Goal: Task Accomplishment & Management: Manage account settings

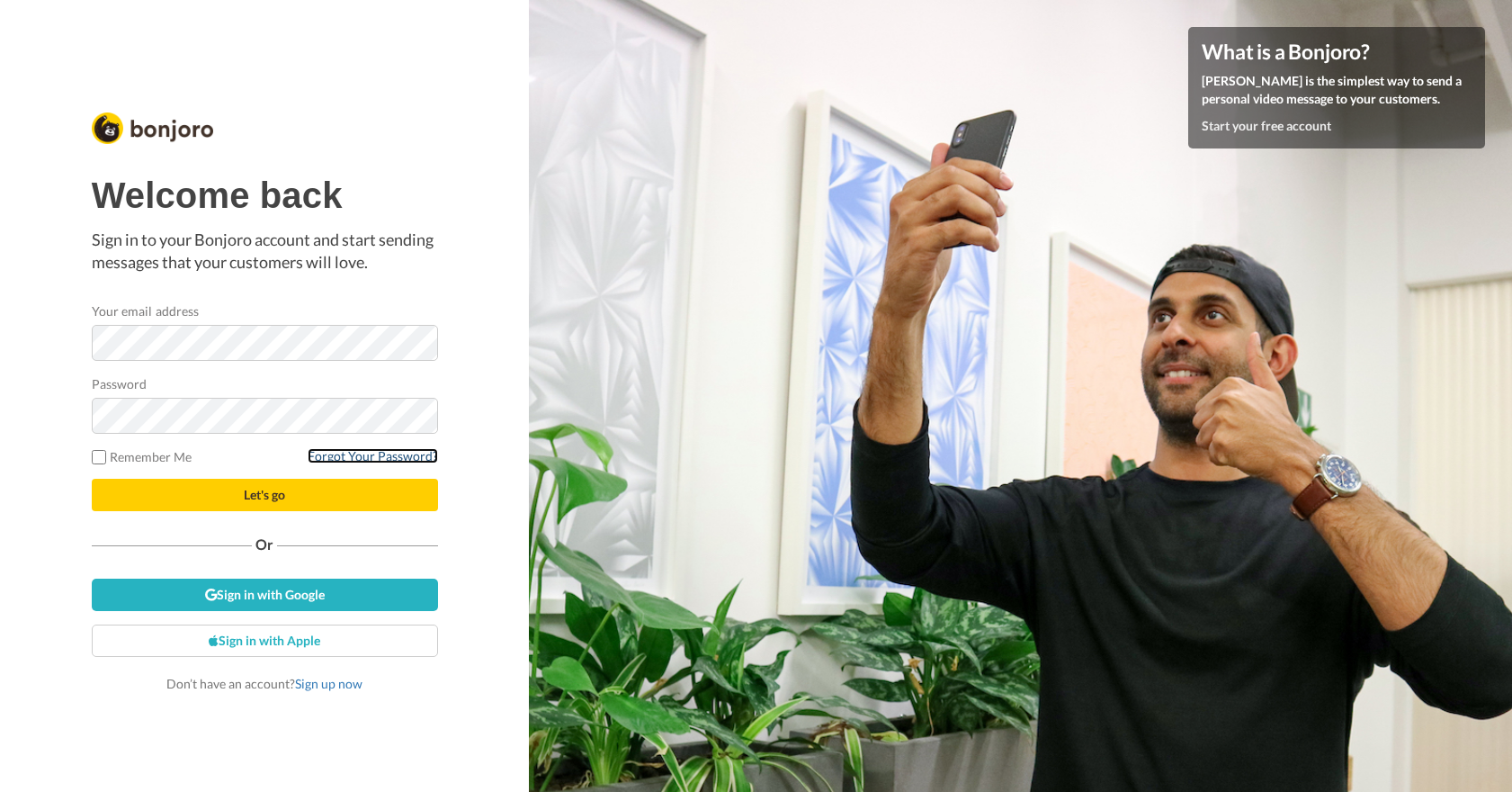
click at [350, 453] on link "Forgot Your Password?" at bounding box center [373, 456] width 131 height 16
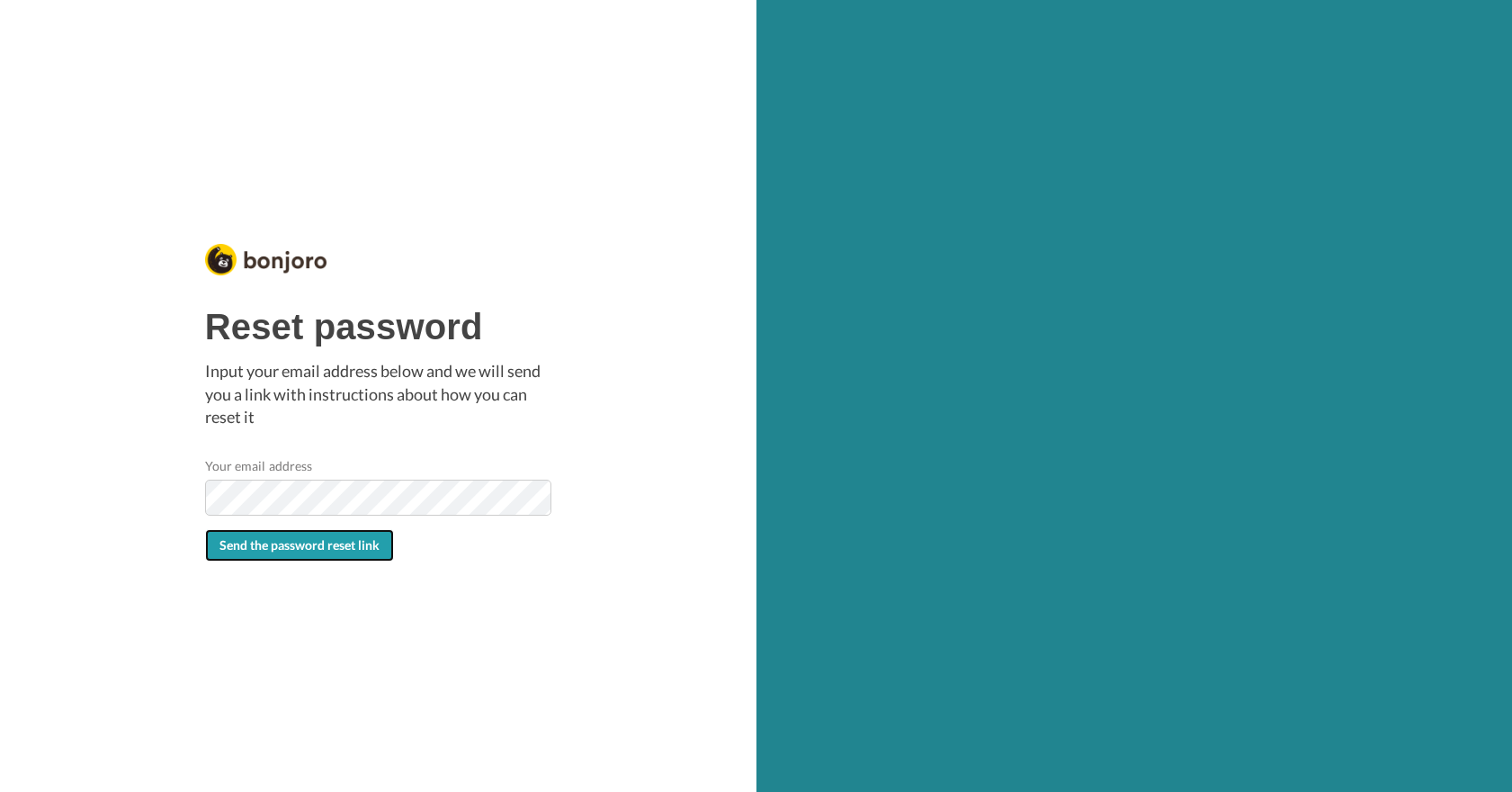
click at [267, 535] on button "Send the password reset link" at bounding box center [300, 545] width 189 height 32
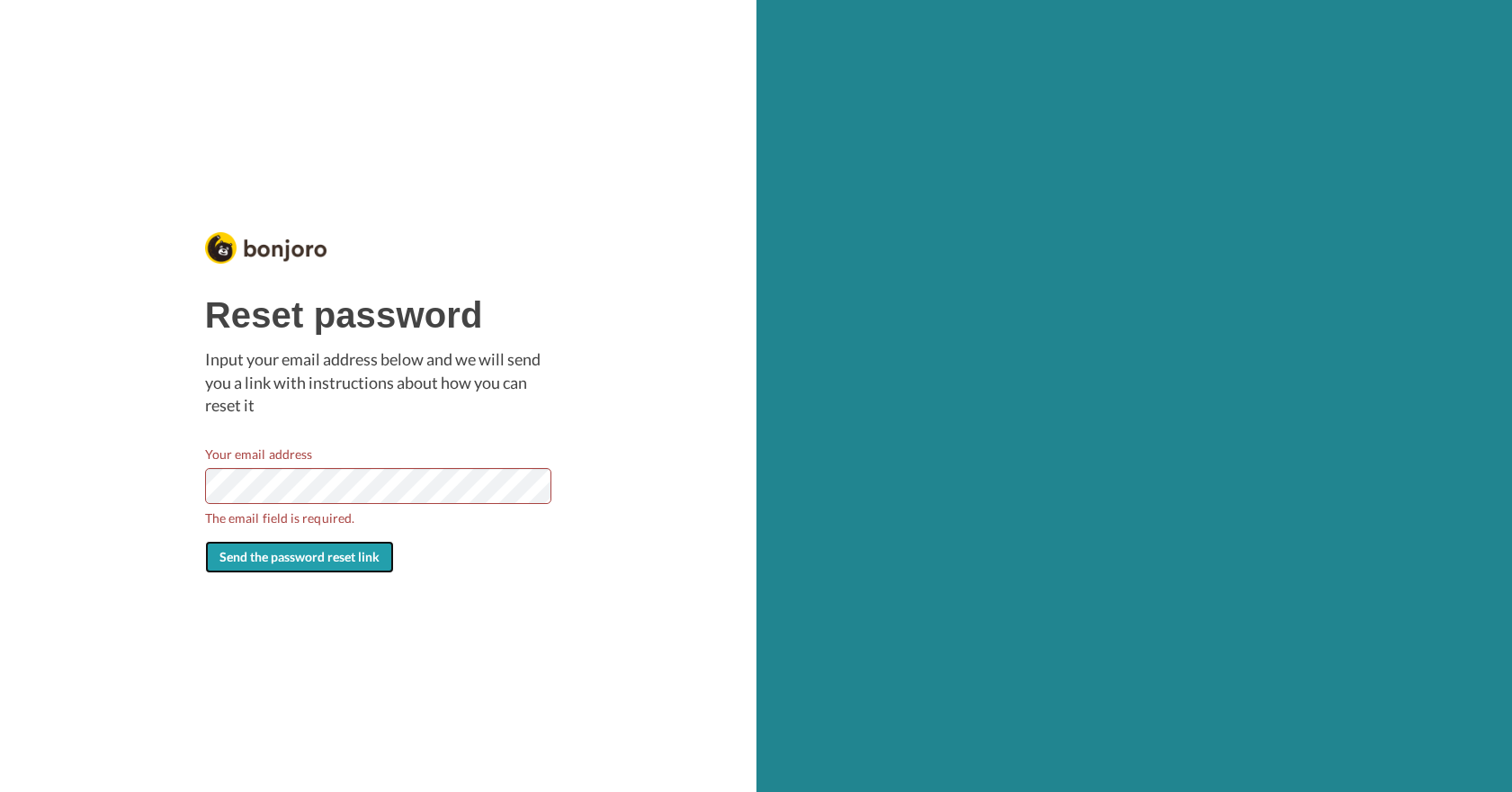
click at [282, 561] on span "Send the password reset link" at bounding box center [300, 557] width 160 height 16
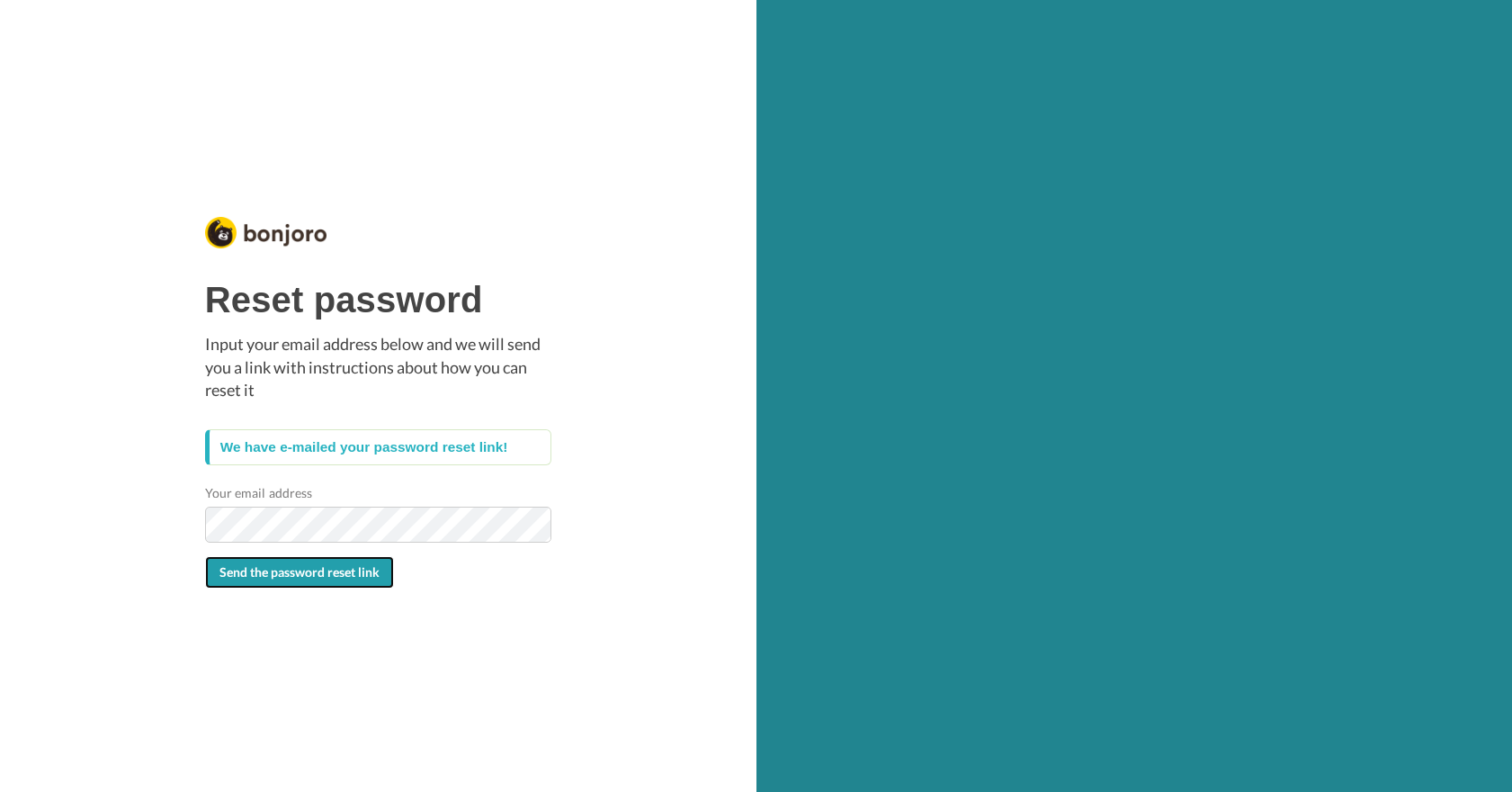
click at [266, 565] on span "Send the password reset link" at bounding box center [300, 572] width 160 height 16
